Goal: Task Accomplishment & Management: Complete application form

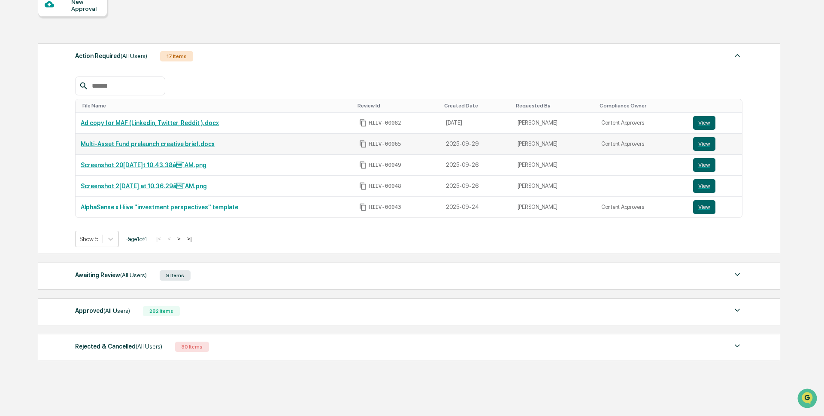
scroll to position [117, 0]
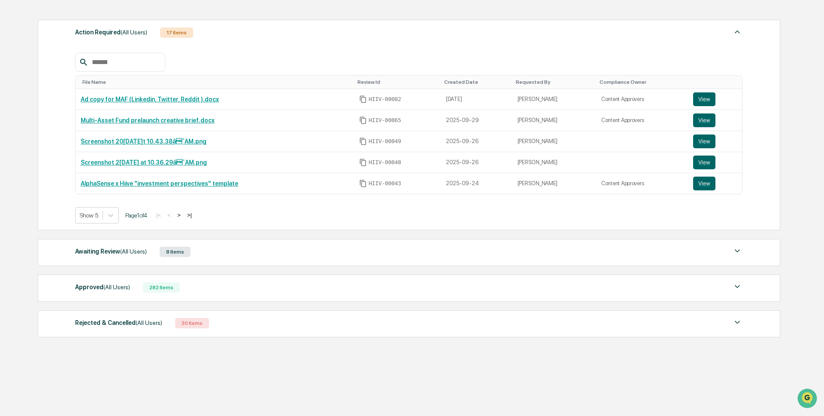
click at [190, 257] on div "Awaiting Review (All Users) 8 Items File Name Review Id Created Date Requested …" at bounding box center [409, 252] width 743 height 27
click at [173, 252] on div "8 Items" at bounding box center [175, 251] width 31 height 10
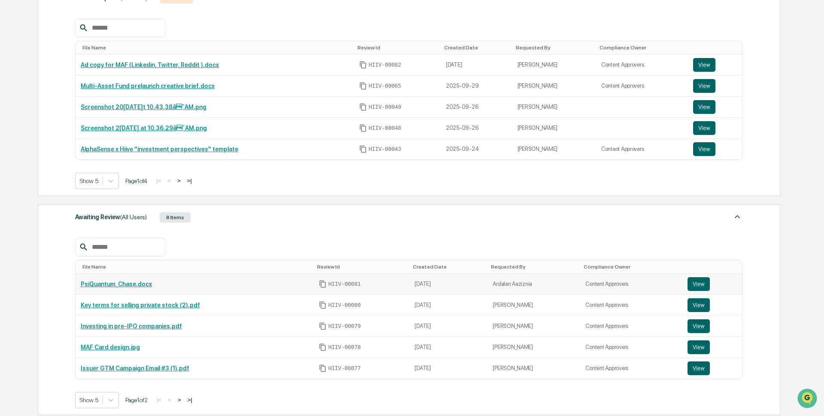
scroll to position [148, 0]
click at [174, 330] on link "Investing in pre-IPO companies.pdf" at bounding box center [131, 326] width 101 height 7
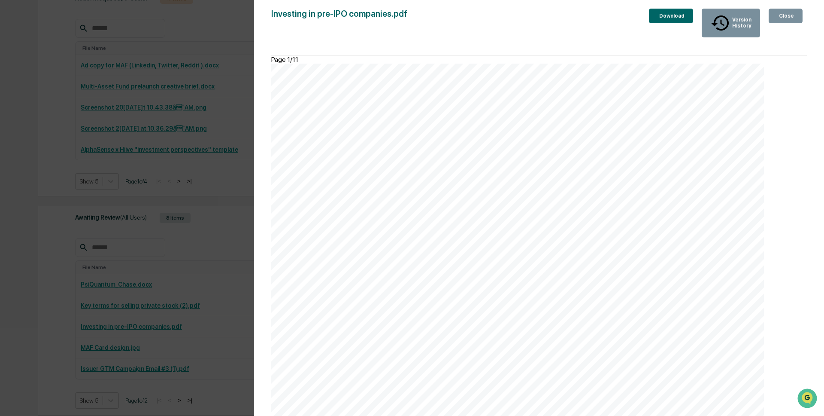
click at [242, 169] on div "Version History 10[DATE]:18 P[PERSON_NAME] Investing in pre-IPO companies.pdf C…" at bounding box center [412, 208] width 824 height 416
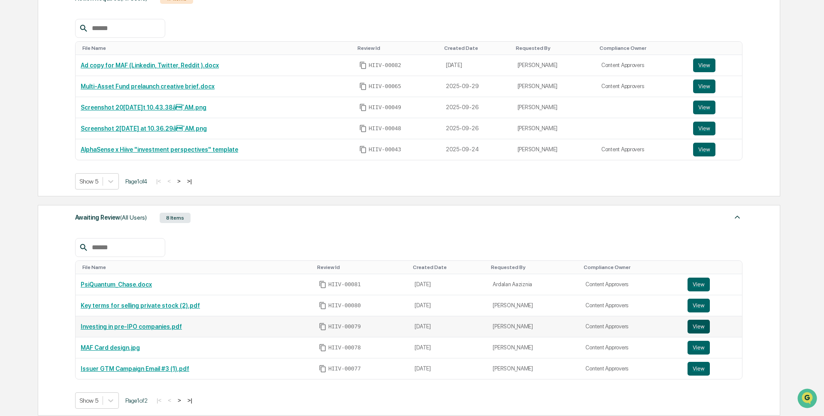
click at [706, 331] on button "View" at bounding box center [699, 326] width 22 height 14
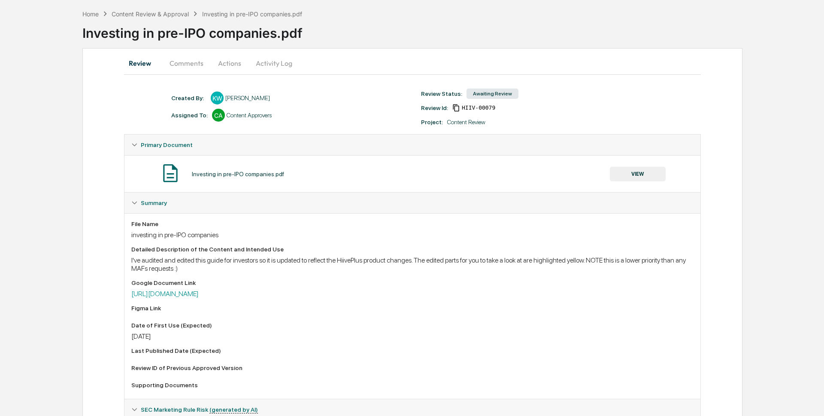
scroll to position [43, 0]
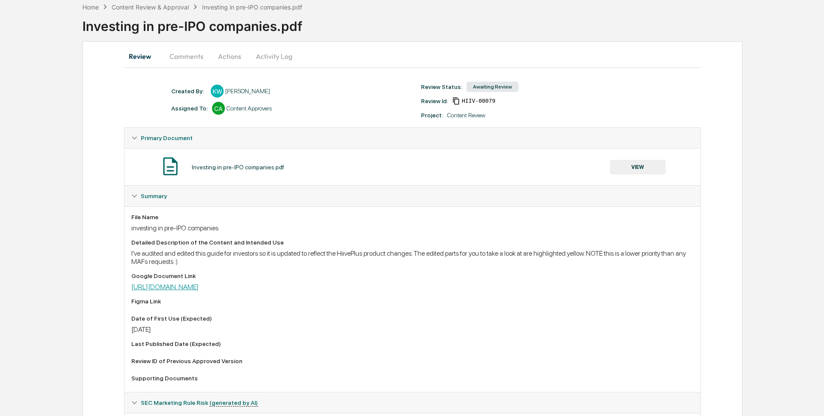
click at [199, 289] on link "https://docs.google.com/document/d/1CYpgcYVWgg4cz3gWPutNo-SaH-OMk0zmeeXiS1XywVU…" at bounding box center [164, 287] width 67 height 8
click at [230, 62] on button "Actions" at bounding box center [229, 56] width 39 height 21
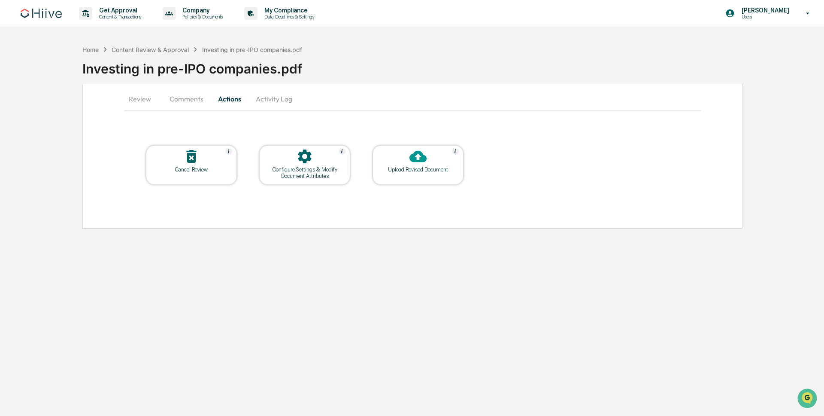
click at [414, 169] on div "Upload Revised Document" at bounding box center [418, 169] width 77 height 6
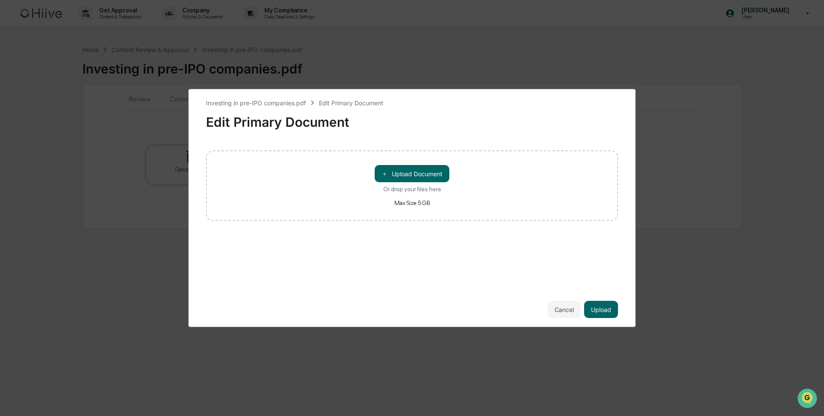
click at [414, 169] on button "＋ Upload Document" at bounding box center [412, 173] width 75 height 17
click at [613, 313] on button "Upload" at bounding box center [601, 309] width 34 height 17
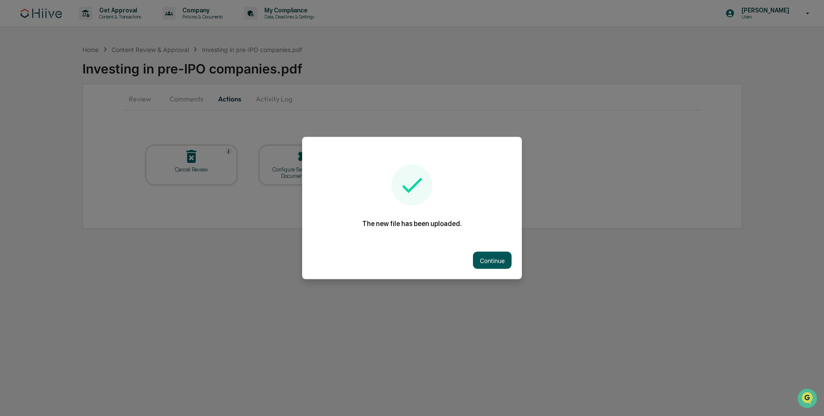
click at [487, 258] on button "Continue" at bounding box center [492, 260] width 39 height 17
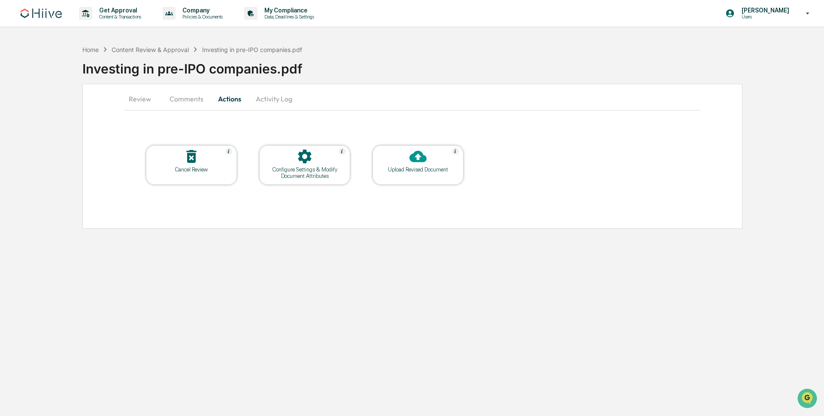
click at [294, 165] on div at bounding box center [305, 157] width 86 height 18
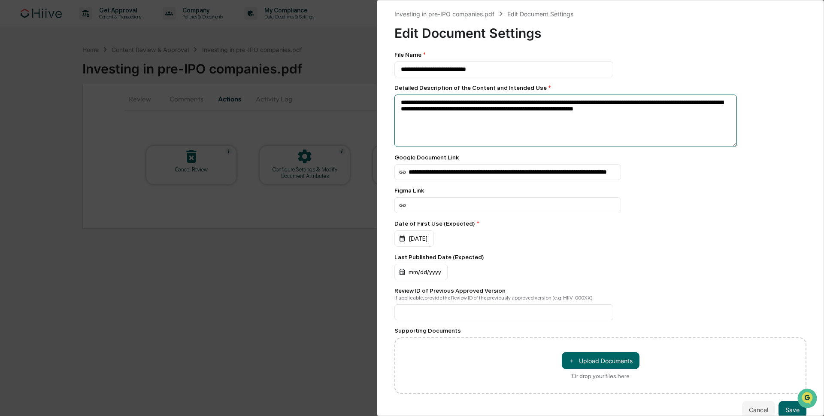
click at [684, 104] on textarea "**********" at bounding box center [566, 120] width 343 height 52
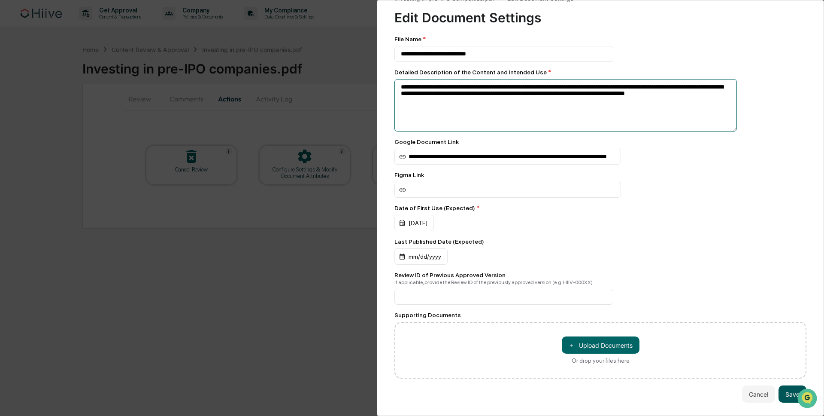
type textarea "**********"
click at [784, 388] on button "Save" at bounding box center [793, 393] width 28 height 17
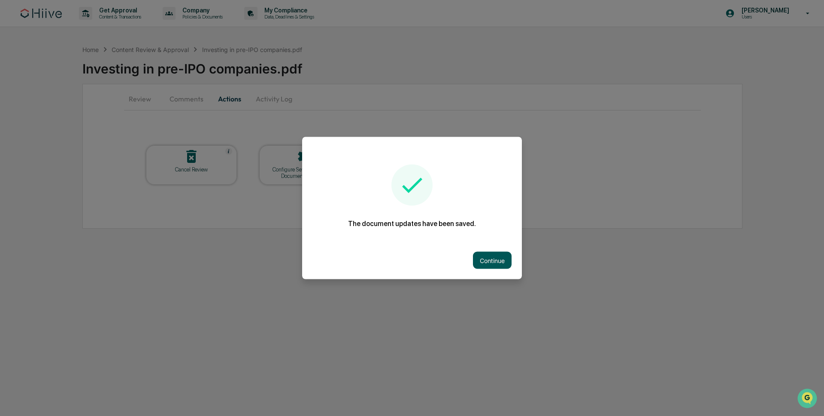
click at [488, 261] on button "Continue" at bounding box center [492, 260] width 39 height 17
